Goal: Transaction & Acquisition: Download file/media

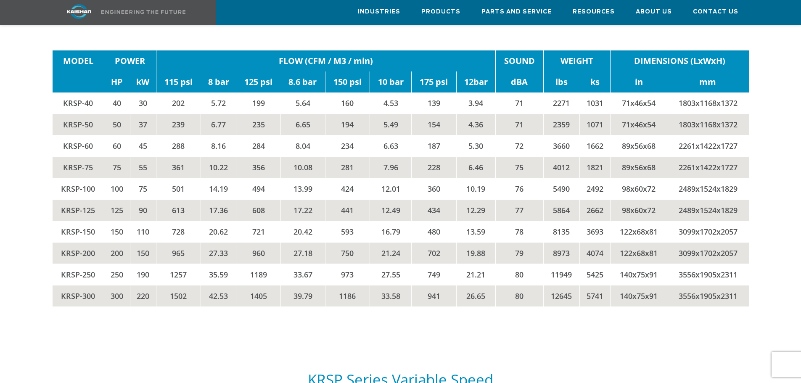
scroll to position [1514, 0]
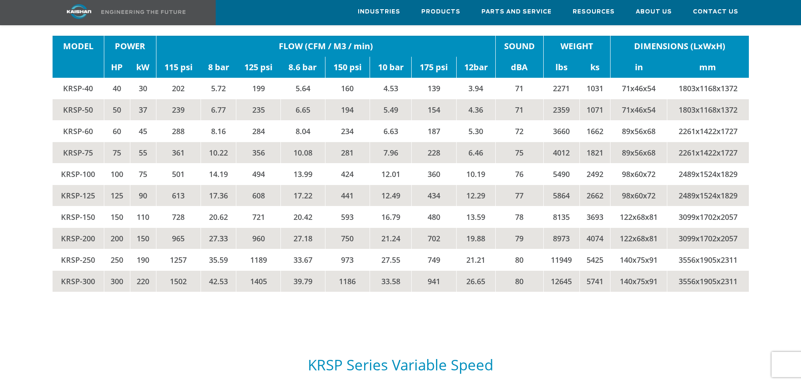
click at [57, 206] on td "KRSP-150" at bounding box center [79, 216] width 52 height 21
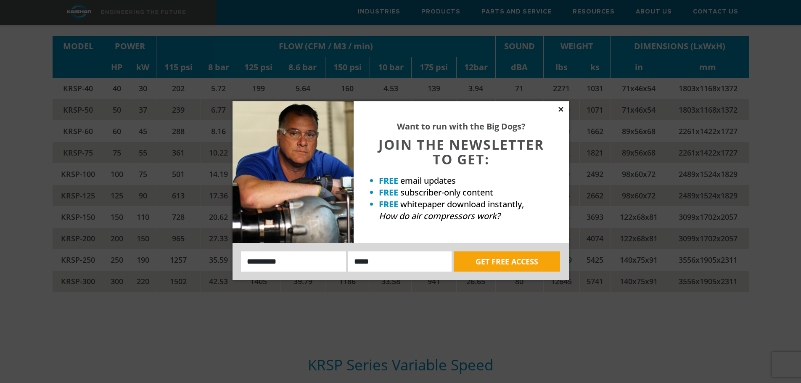
click at [560, 110] on icon at bounding box center [561, 109] width 5 height 5
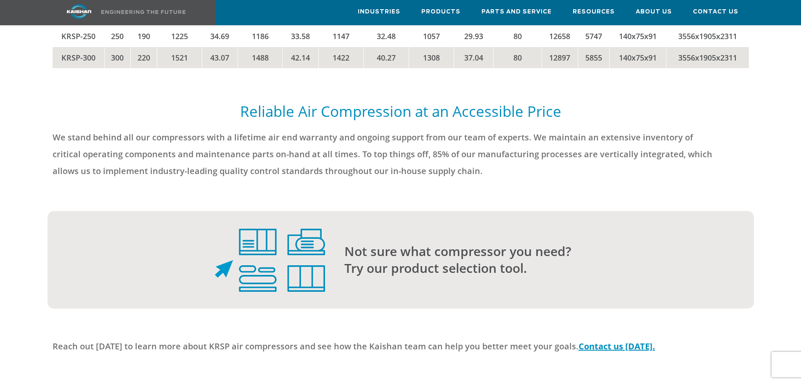
scroll to position [2103, 0]
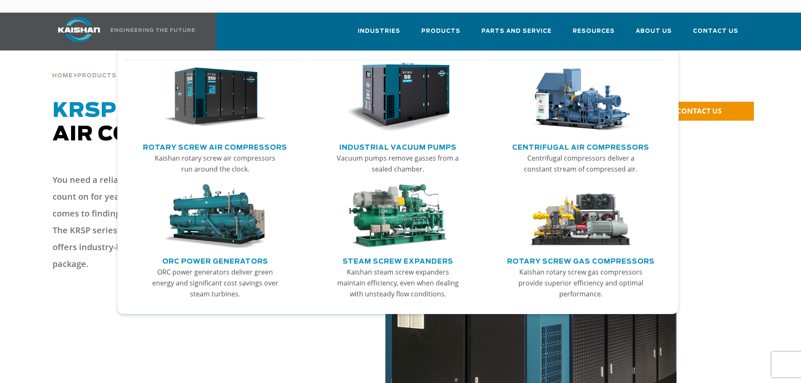
click at [211, 140] on link "Rotary Screw Air Compressors" at bounding box center [215, 146] width 144 height 13
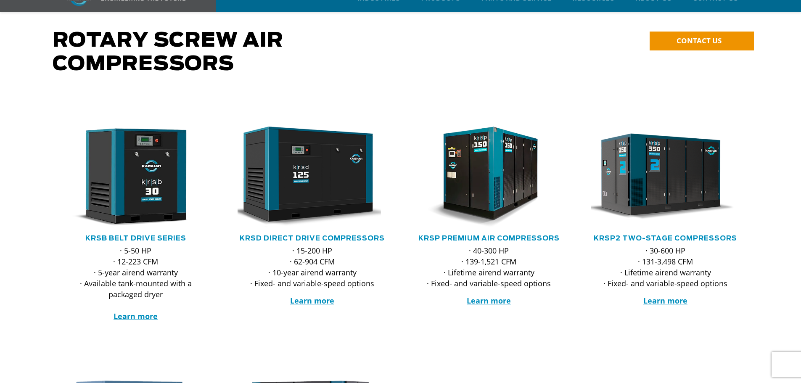
scroll to position [84, 0]
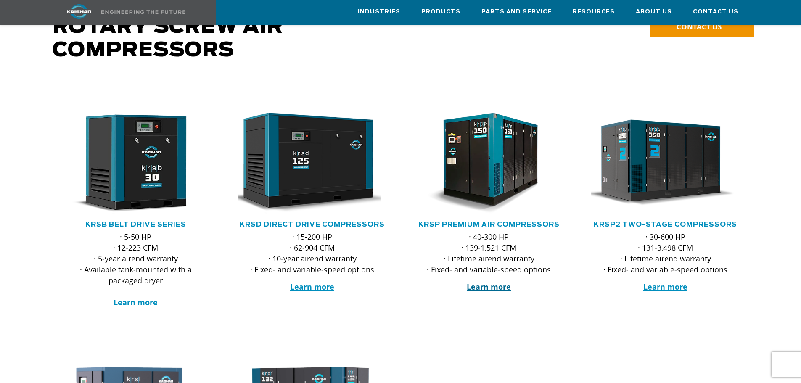
click at [495, 282] on strong "Learn more" at bounding box center [489, 287] width 44 height 10
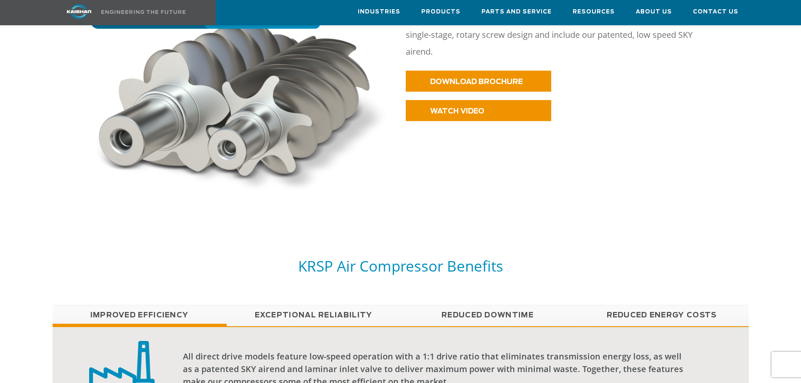
scroll to position [547, 0]
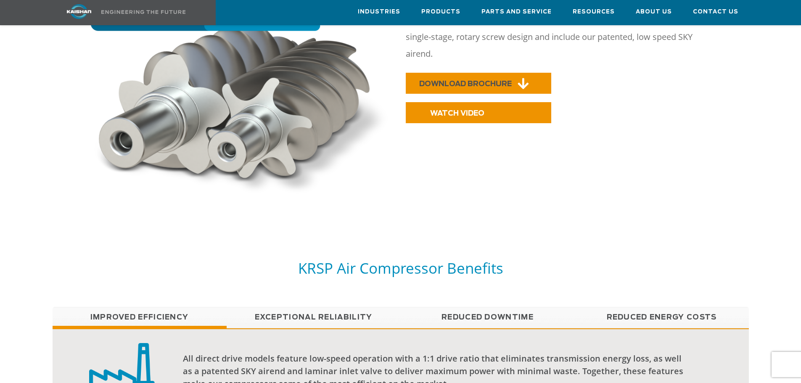
click at [486, 80] on span "DOWNLOAD BROCHURE" at bounding box center [465, 83] width 93 height 7
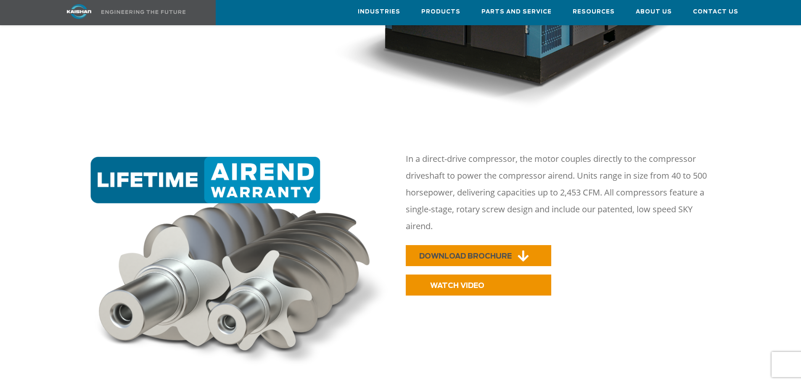
scroll to position [294, 0]
